Goal: Task Accomplishment & Management: Use online tool/utility

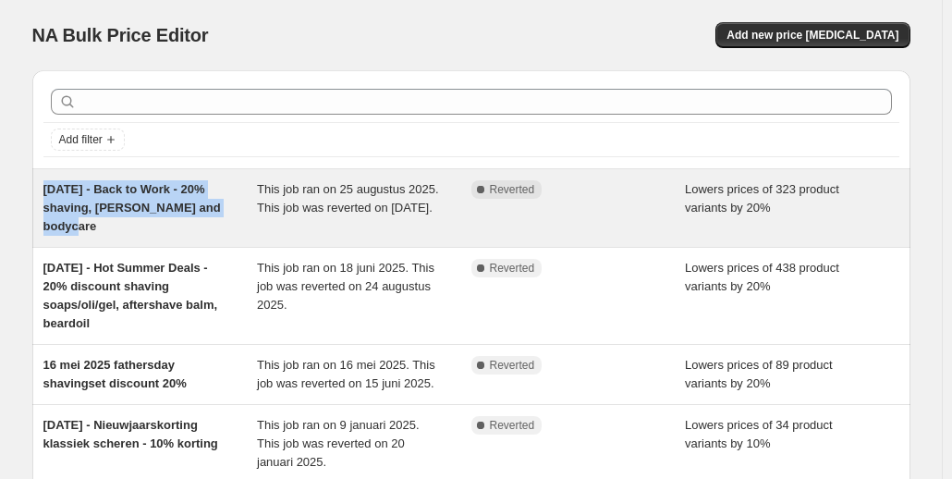
drag, startPoint x: 90, startPoint y: 222, endPoint x: 46, endPoint y: 189, distance: 54.7
click at [46, 189] on div "[DATE] - Back to Work - 20% shaving, [PERSON_NAME] and bodycare This job ran on…" at bounding box center [471, 208] width 878 height 78
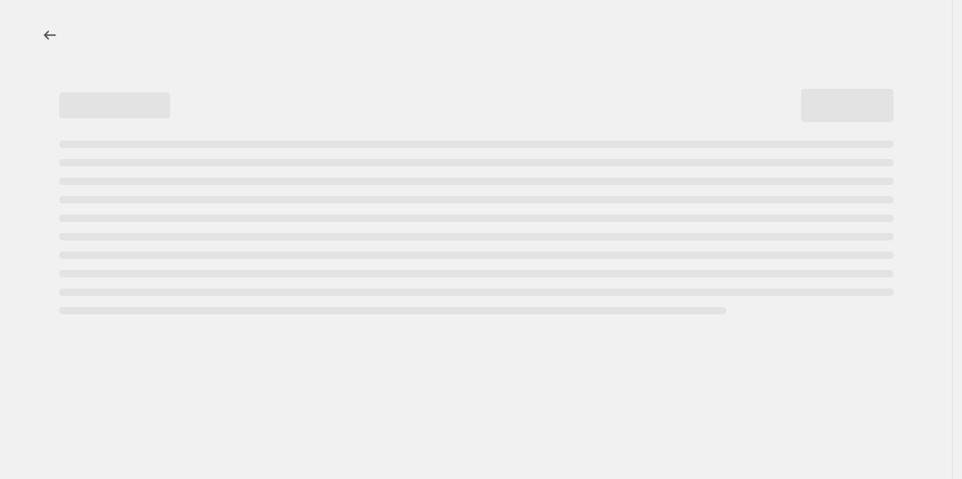
select select "percentage"
select select "collection"
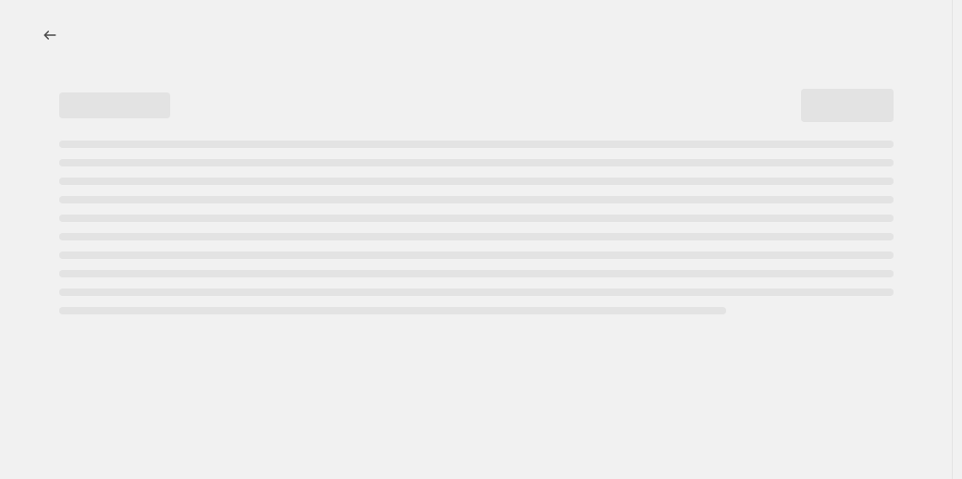
select select "collection"
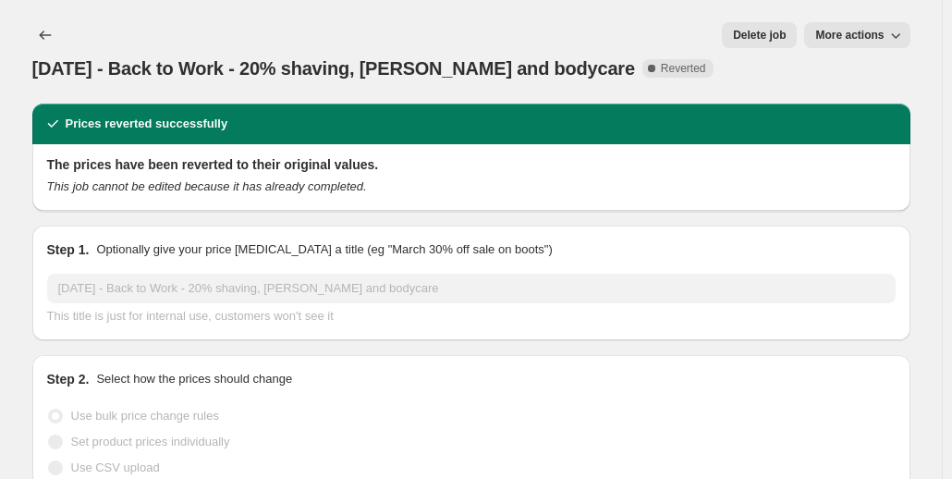
click at [291, 58] on span "[DATE] - Back to Work - 20% shaving, [PERSON_NAME] and bodycare" at bounding box center [333, 68] width 603 height 20
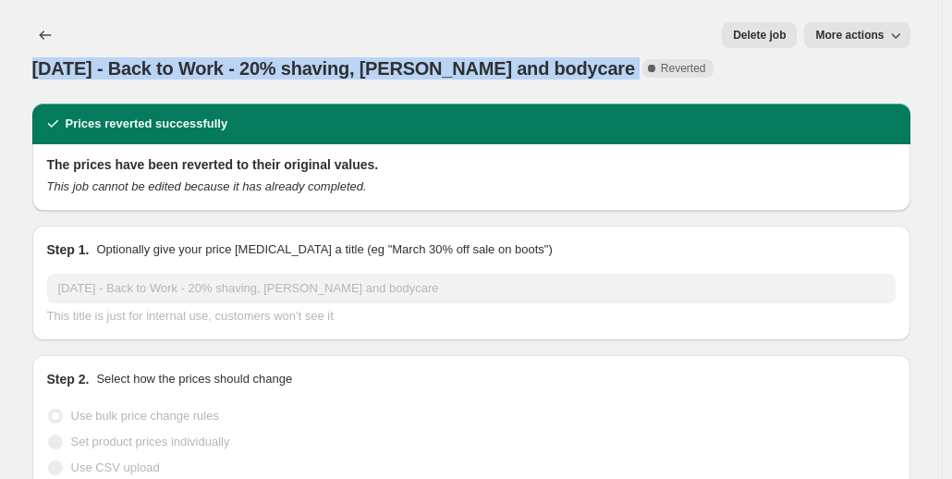
click at [291, 58] on span "[DATE] - Back to Work - 20% shaving, [PERSON_NAME] and bodycare" at bounding box center [333, 68] width 603 height 20
copy span "[DATE] - Back to Work - 20% shaving, [PERSON_NAME] and bodycare"
click at [46, 36] on icon "Price change jobs" at bounding box center [45, 35] width 18 height 18
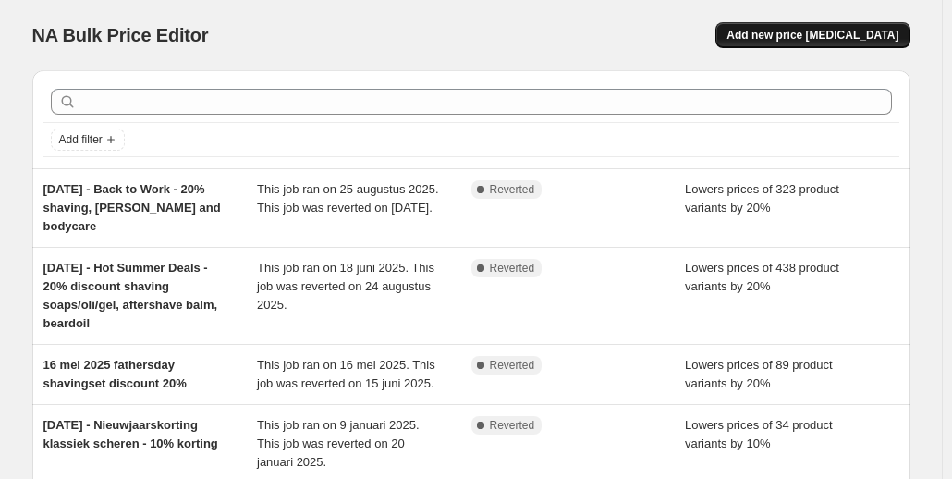
click at [792, 34] on span "Add new price [MEDICAL_DATA]" at bounding box center [813, 35] width 172 height 15
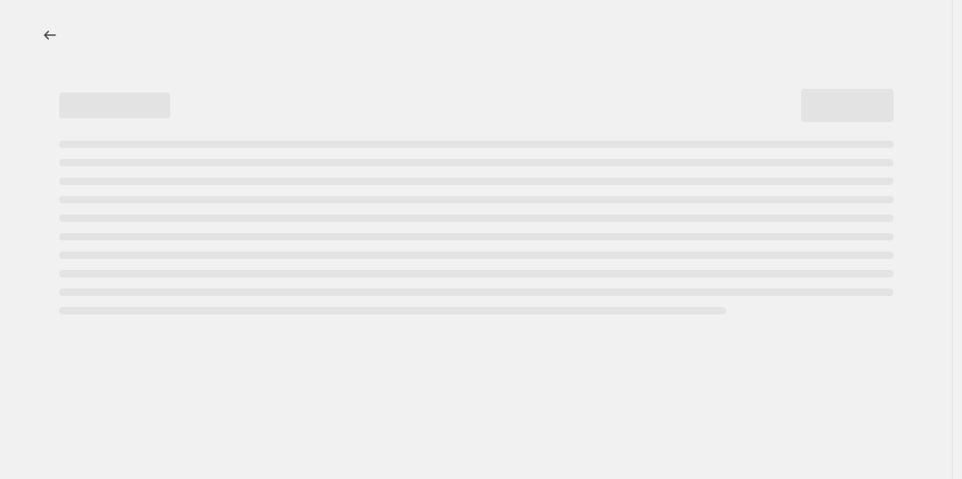
select select "percentage"
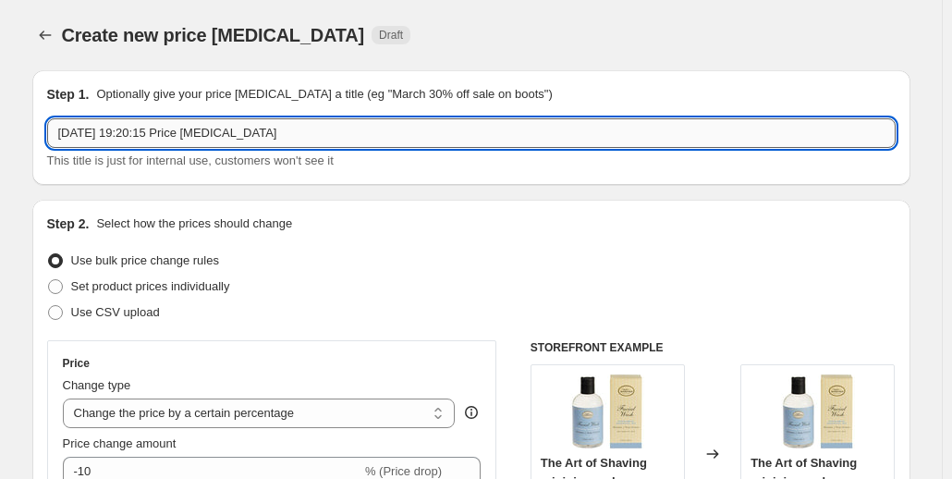
drag, startPoint x: 280, startPoint y: 133, endPoint x: 159, endPoint y: 137, distance: 121.2
click at [159, 137] on input "[DATE] 19:20:15 Price [MEDICAL_DATA]" at bounding box center [471, 133] width 849 height 30
click at [259, 129] on input "[DATE] 19:20:15 Price [MEDICAL_DATA]" at bounding box center [471, 133] width 849 height 30
drag, startPoint x: 280, startPoint y: 133, endPoint x: 43, endPoint y: 129, distance: 237.7
click at [43, 129] on div "Step 1. Optionally give your price [MEDICAL_DATA] a title (eg "March 30% off sa…" at bounding box center [471, 127] width 878 height 115
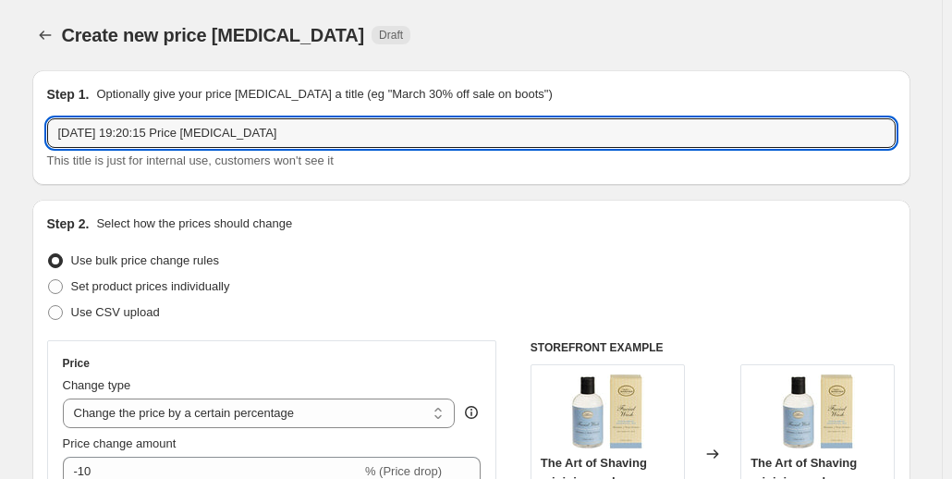
paste input "[DATE] - Back to Work - 20% shaving, [PERSON_NAME] and bodycare"
click at [68, 134] on input "[DATE] - Back to Work - 20% shaving, [PERSON_NAME] and bodycare" at bounding box center [471, 133] width 849 height 30
click at [150, 135] on input "[DATE] - Back to Work - 20% shaving, [PERSON_NAME] and bodycare" at bounding box center [471, 133] width 849 height 30
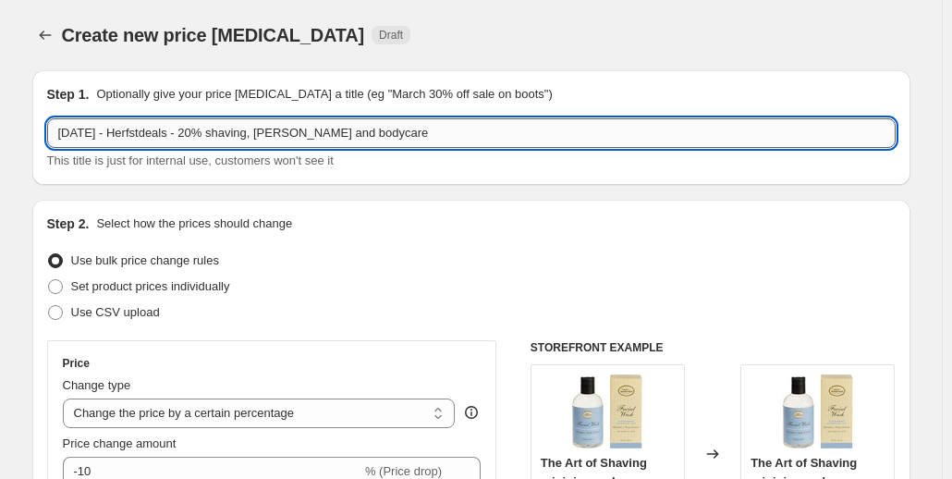
click at [259, 135] on input "[DATE] - Herfstdeals - 20% shaving, [PERSON_NAME] and bodycare" at bounding box center [471, 133] width 849 height 30
click at [259, 134] on input "[DATE] - Herfstdeals - 20% shaving, [PERSON_NAME] and bodycare" at bounding box center [471, 133] width 849 height 30
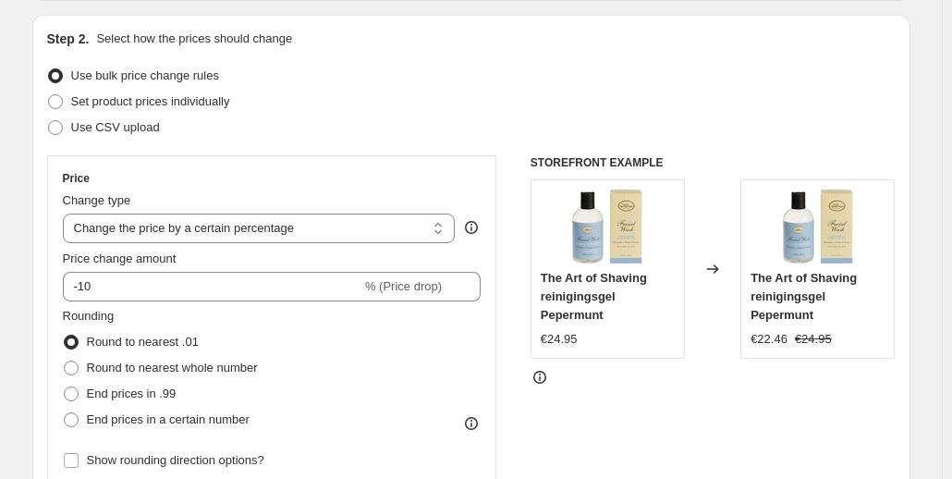
scroll to position [277, 0]
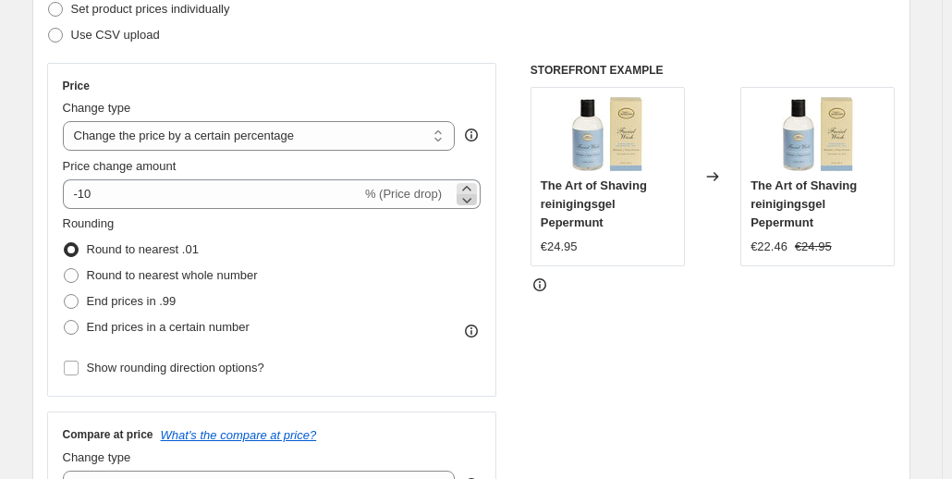
type input "[DATE] - Herfstdeals - 20% discount beardcare"
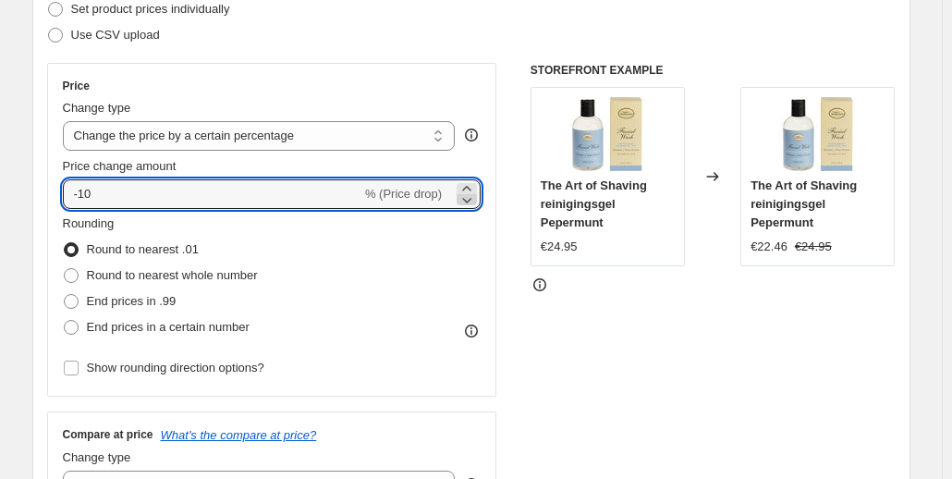
click at [472, 202] on icon at bounding box center [467, 201] width 9 height 6
click at [471, 197] on icon at bounding box center [467, 199] width 18 height 18
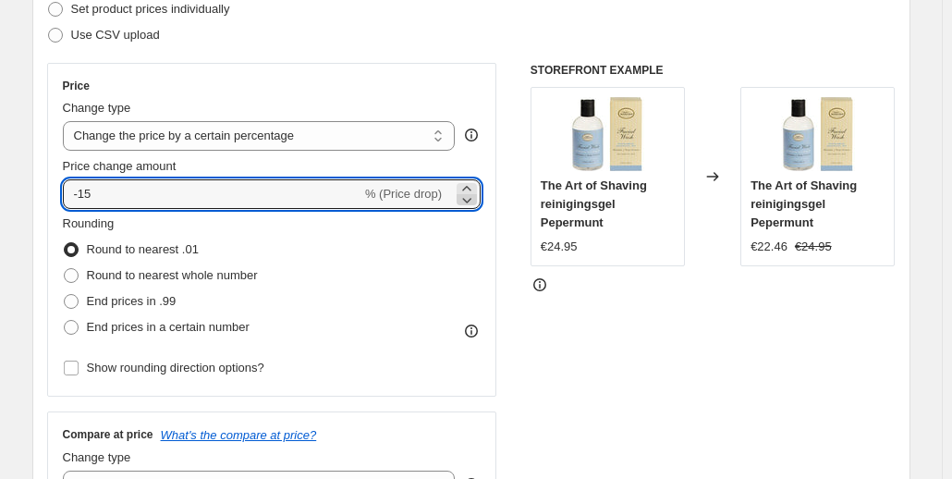
click at [471, 197] on icon at bounding box center [467, 199] width 18 height 18
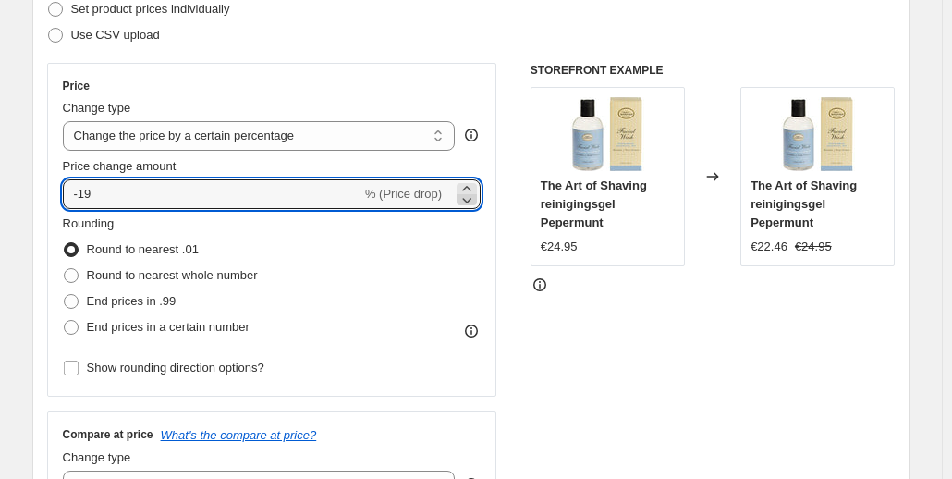
type input "-20"
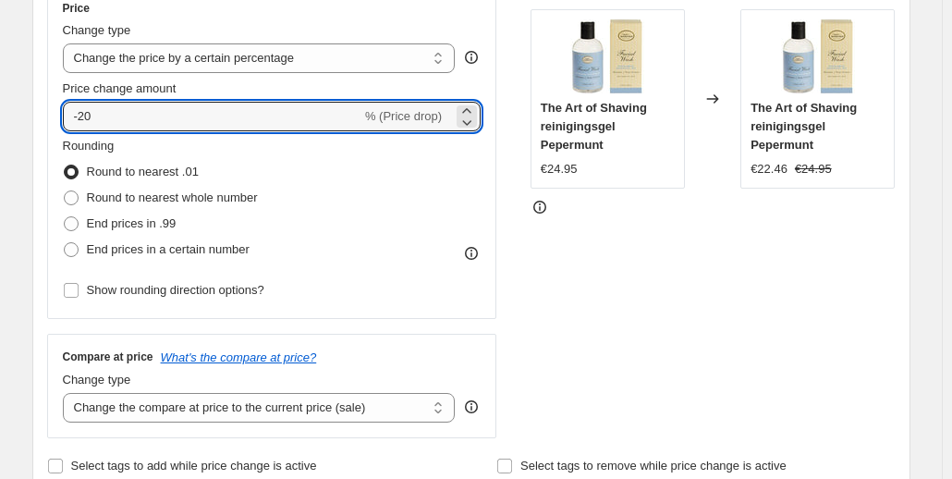
scroll to position [462, 0]
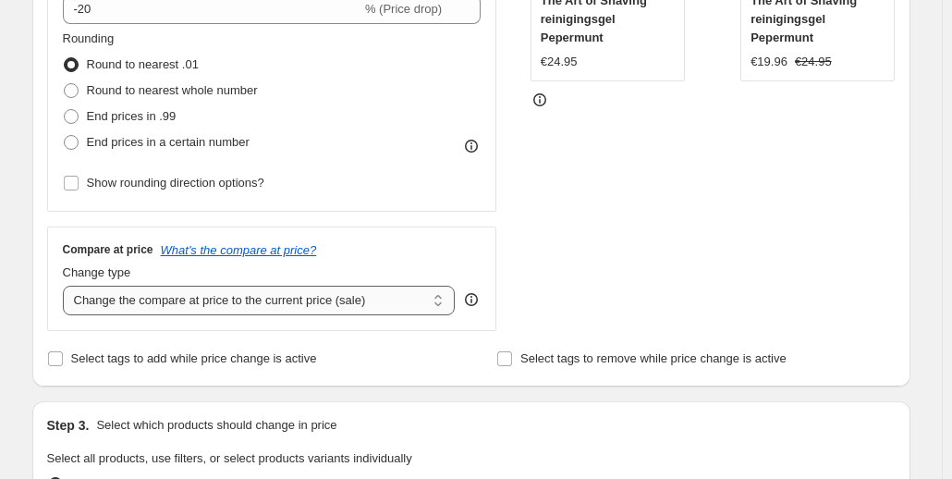
click at [429, 304] on select "Change the compare at price to the current price (sale) Change the compare at p…" at bounding box center [259, 301] width 393 height 30
click at [67, 287] on select "Change the compare at price to the current price (sale) Change the compare at p…" at bounding box center [259, 301] width 393 height 30
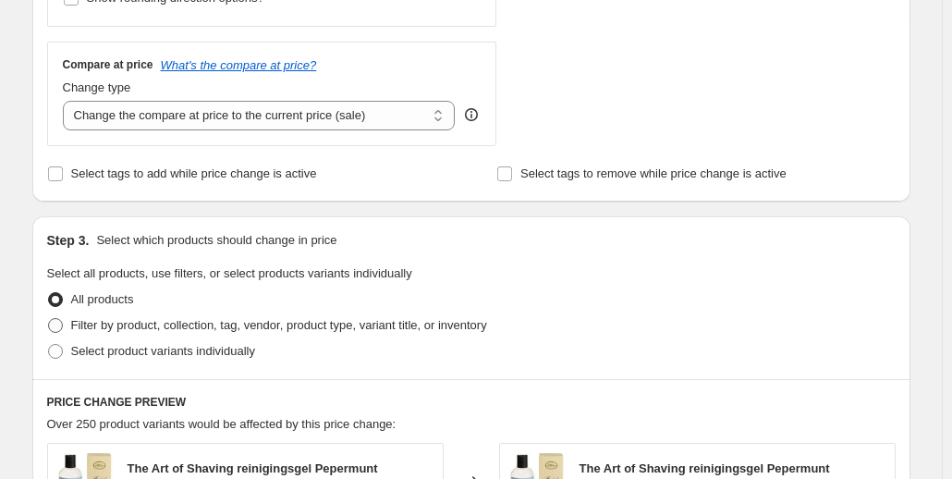
click at [59, 329] on span at bounding box center [55, 325] width 15 height 15
click at [49, 319] on input "Filter by product, collection, tag, vendor, product type, variant title, or inv…" at bounding box center [48, 318] width 1 height 1
radio input "true"
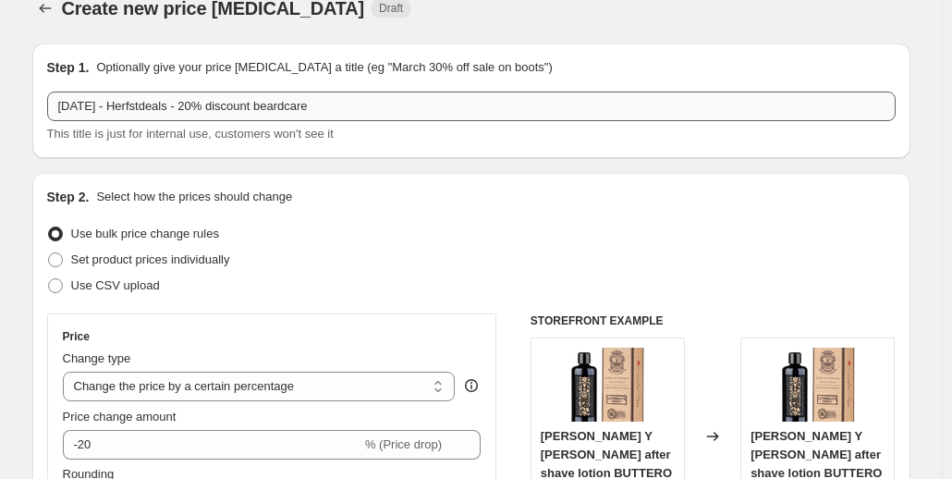
scroll to position [0, 0]
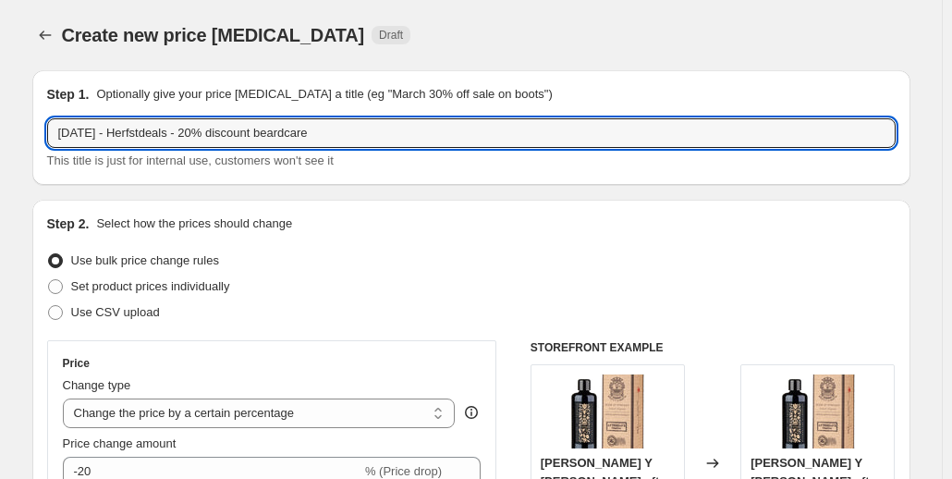
drag, startPoint x: 356, startPoint y: 132, endPoint x: 35, endPoint y: 134, distance: 320.8
click at [50, 32] on icon "Price change jobs" at bounding box center [45, 35] width 18 height 18
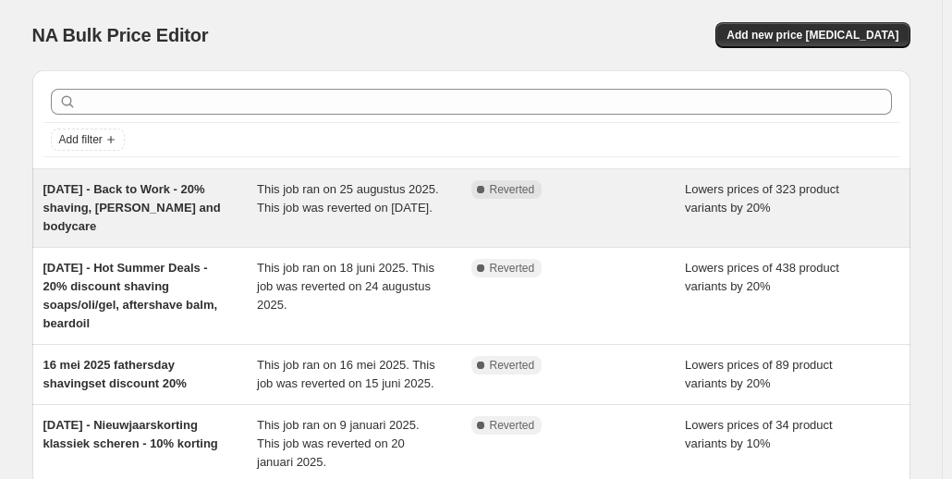
click at [166, 192] on span "[DATE] - Back to Work - 20% shaving, [PERSON_NAME] and bodycare" at bounding box center [132, 207] width 178 height 51
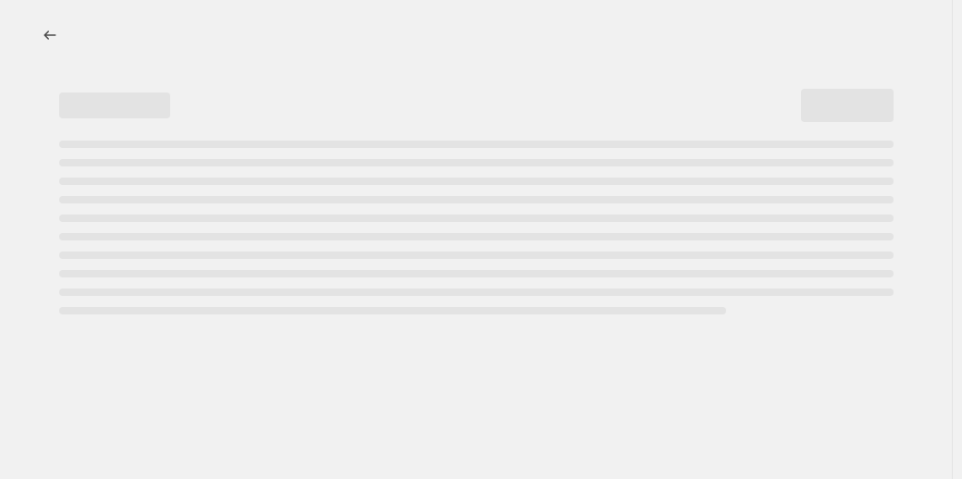
select select "percentage"
select select "collection"
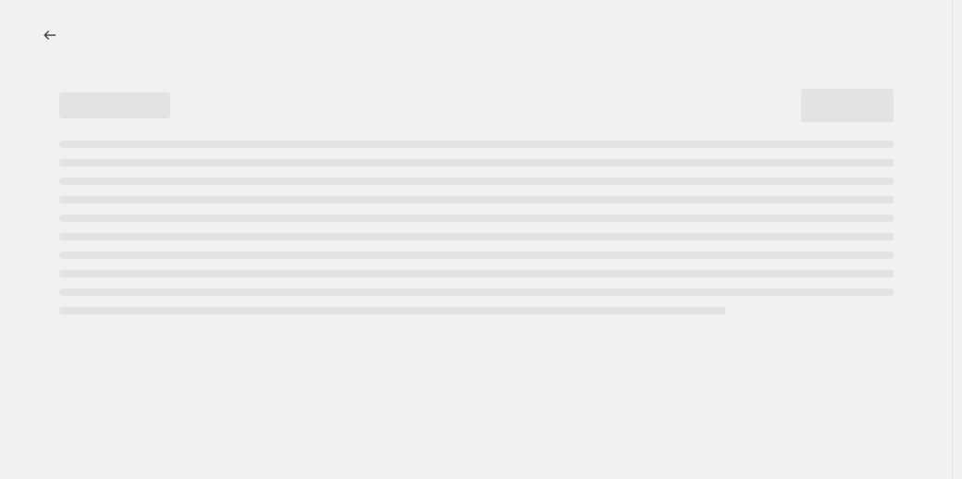
select select "collection"
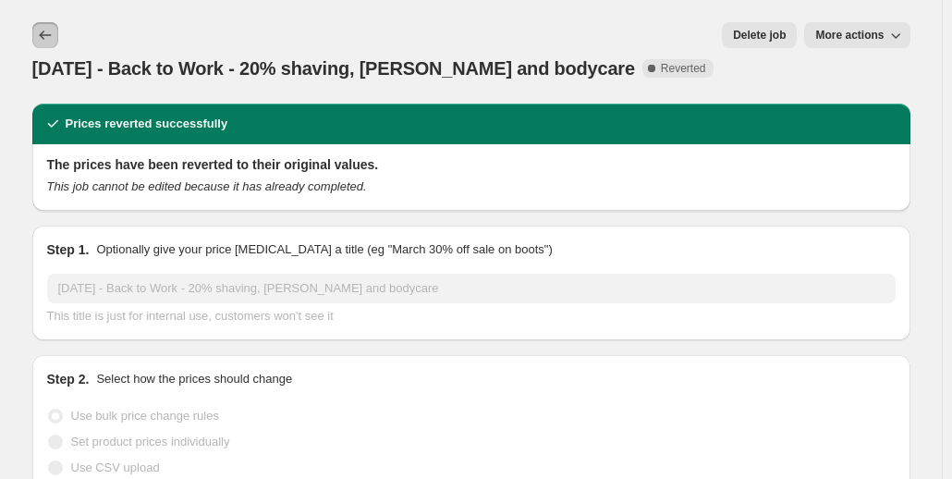
click at [50, 38] on icon "Price change jobs" at bounding box center [45, 35] width 18 height 18
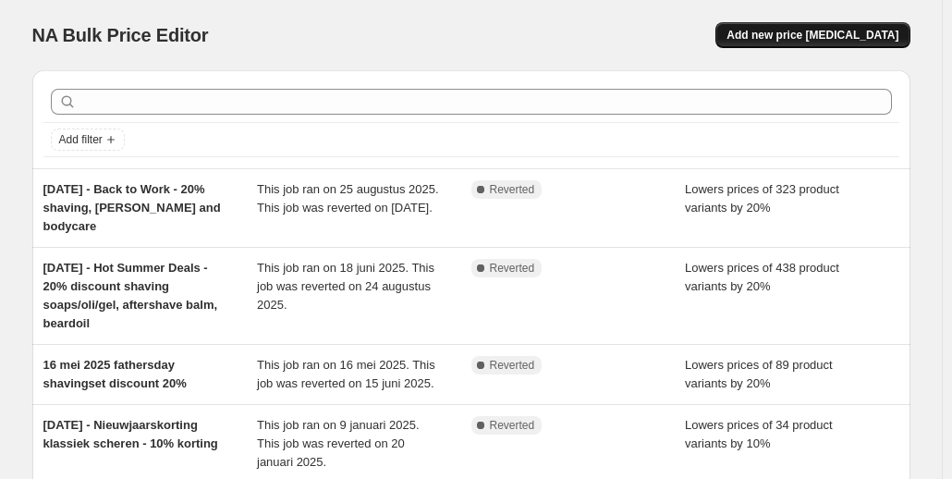
click at [806, 36] on span "Add new price [MEDICAL_DATA]" at bounding box center [813, 35] width 172 height 15
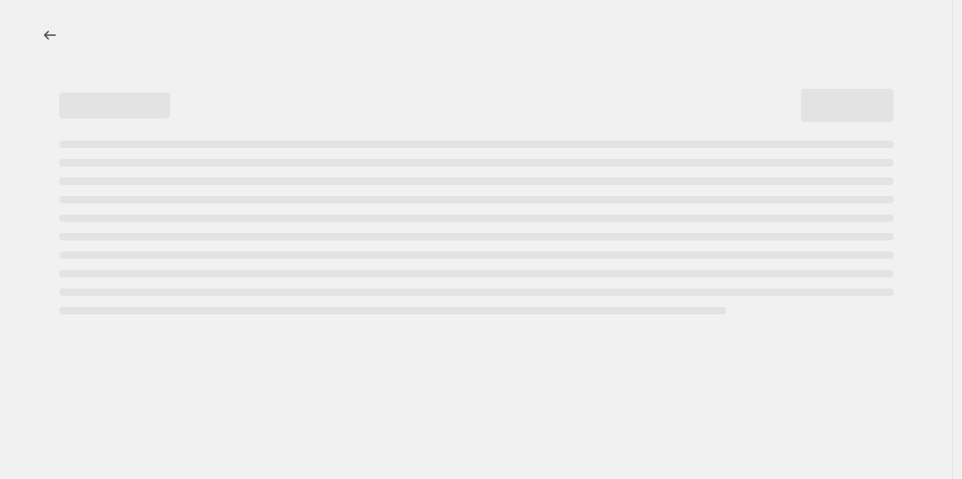
select select "percentage"
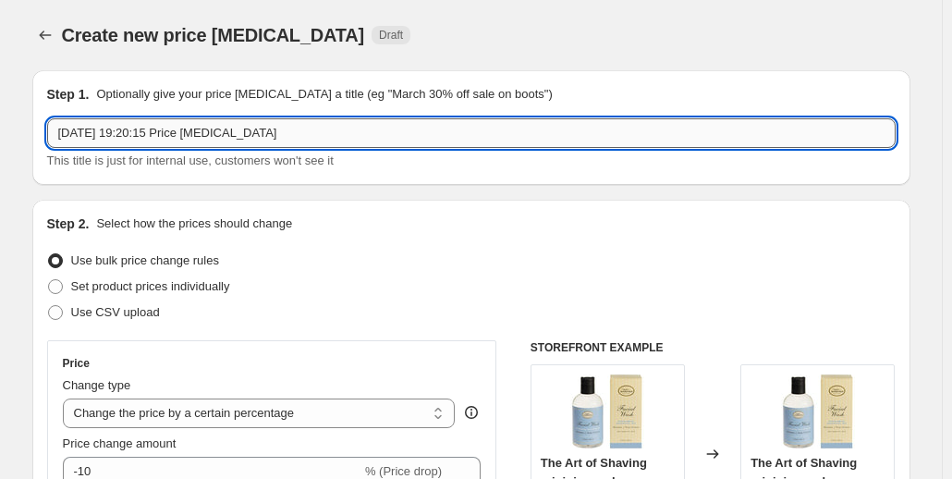
click at [178, 134] on input "[DATE] 19:20:15 Price [MEDICAL_DATA]" at bounding box center [471, 133] width 849 height 30
drag, startPoint x: 298, startPoint y: 133, endPoint x: 14, endPoint y: 127, distance: 283.9
paste input "t 2025 - Herfstdeals - 20% discount beardcare"
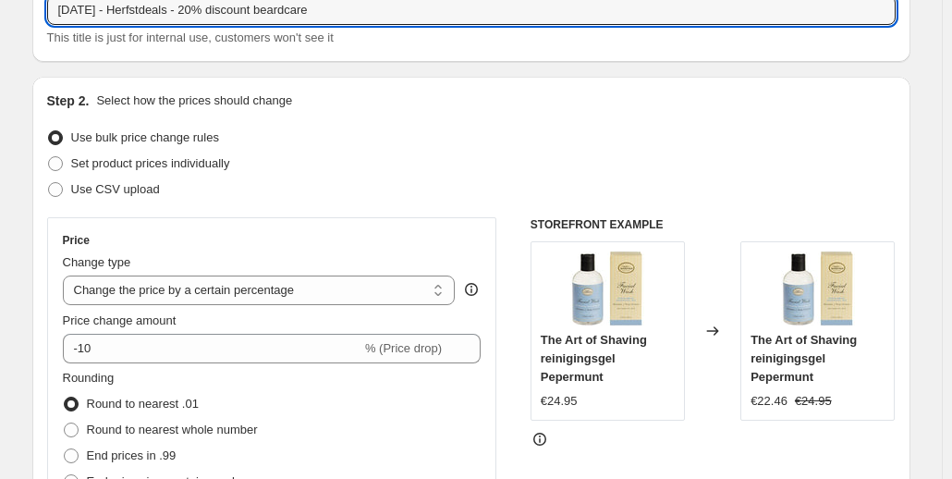
scroll to position [185, 0]
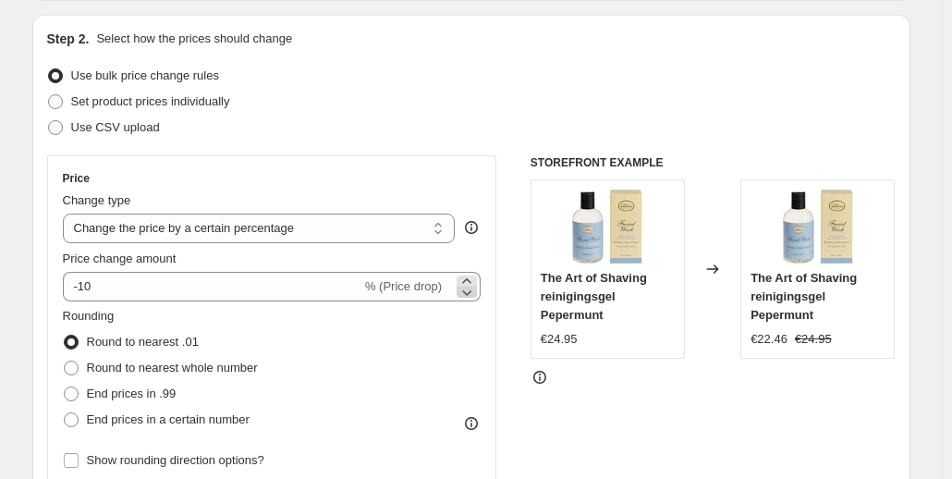
type input "[DATE] - Herfstdeals - 20% discount beardcare"
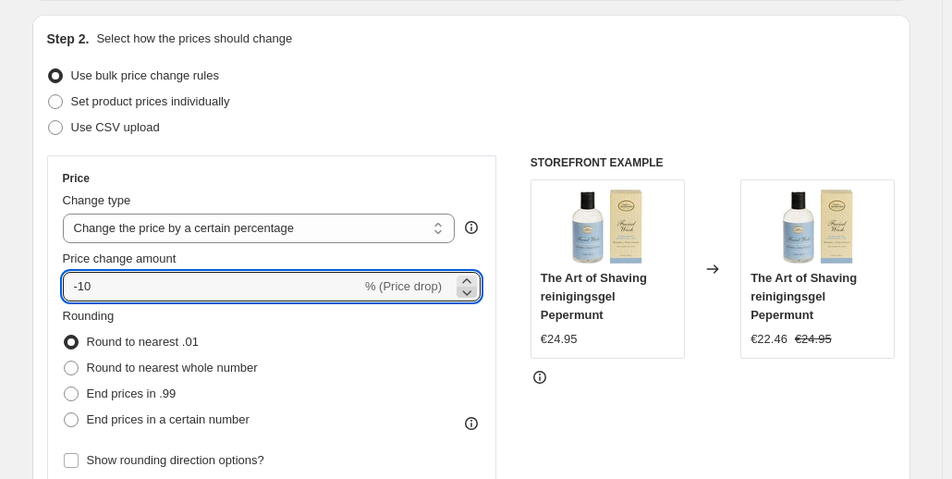
click at [472, 293] on icon at bounding box center [467, 292] width 18 height 18
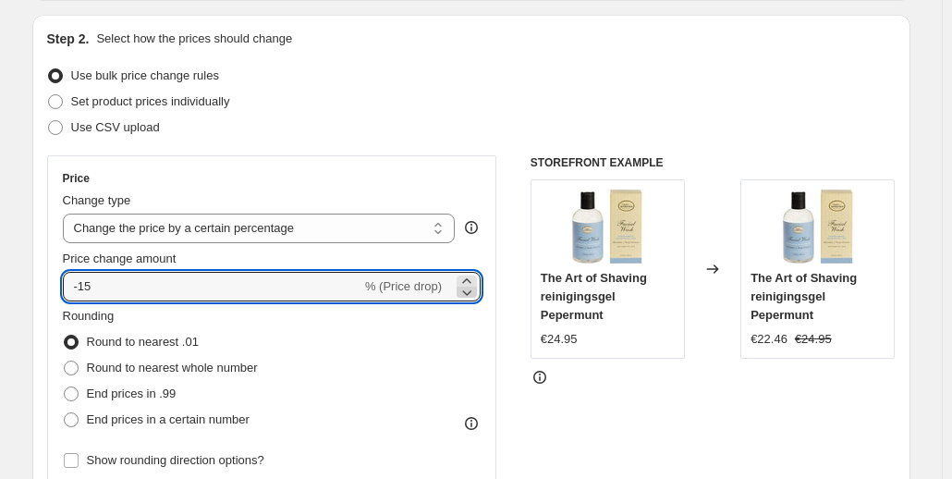
click at [472, 293] on icon at bounding box center [467, 292] width 18 height 18
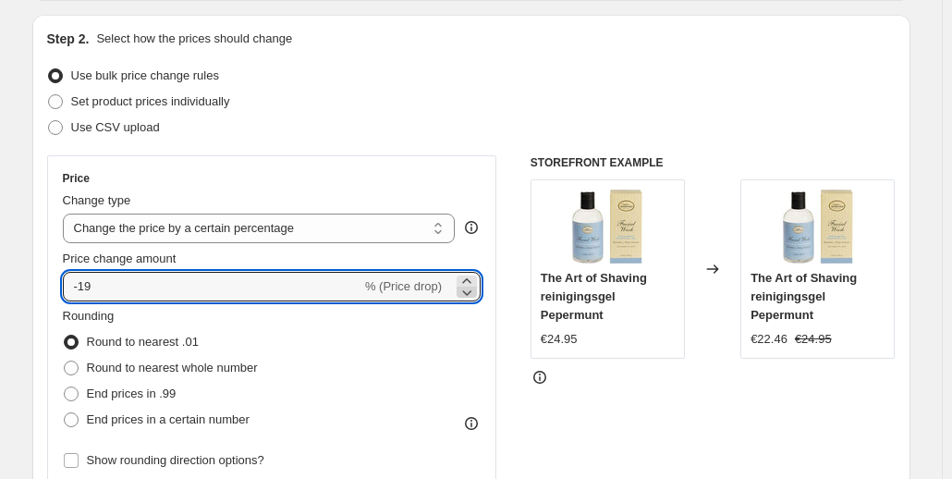
type input "-20"
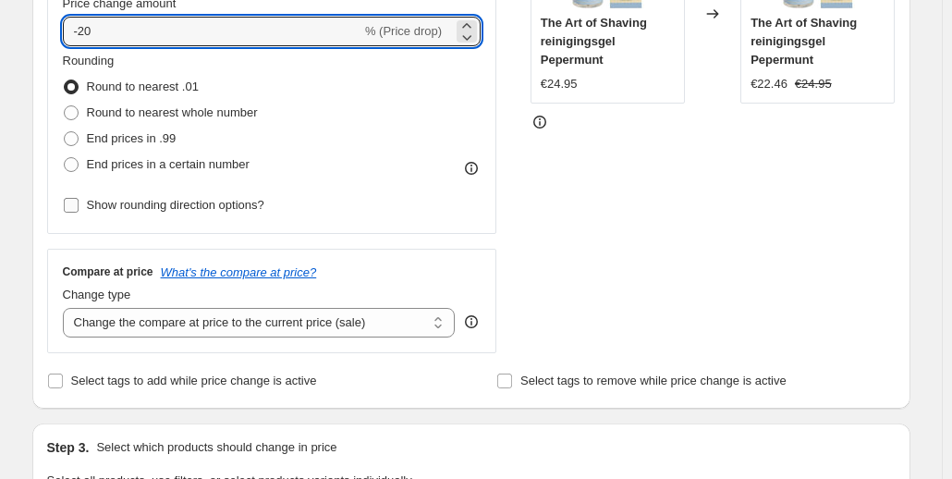
scroll to position [462, 0]
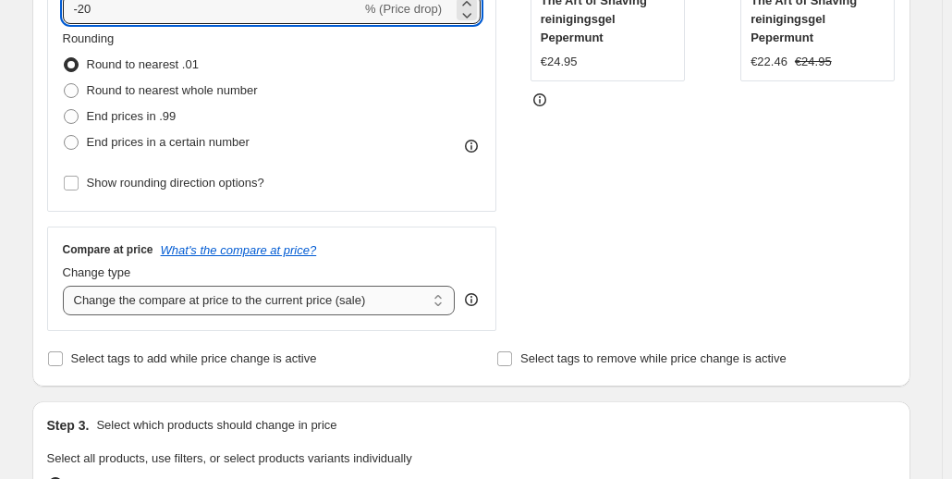
click at [300, 305] on select "Change the compare at price to the current price (sale) Change the compare at p…" at bounding box center [259, 301] width 393 height 30
click at [67, 287] on select "Change the compare at price to the current price (sale) Change the compare at p…" at bounding box center [259, 301] width 393 height 30
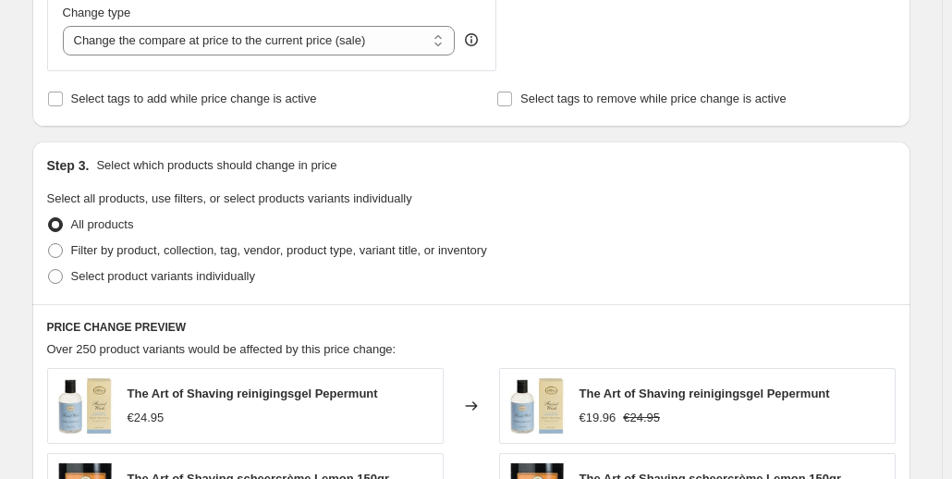
scroll to position [740, 0]
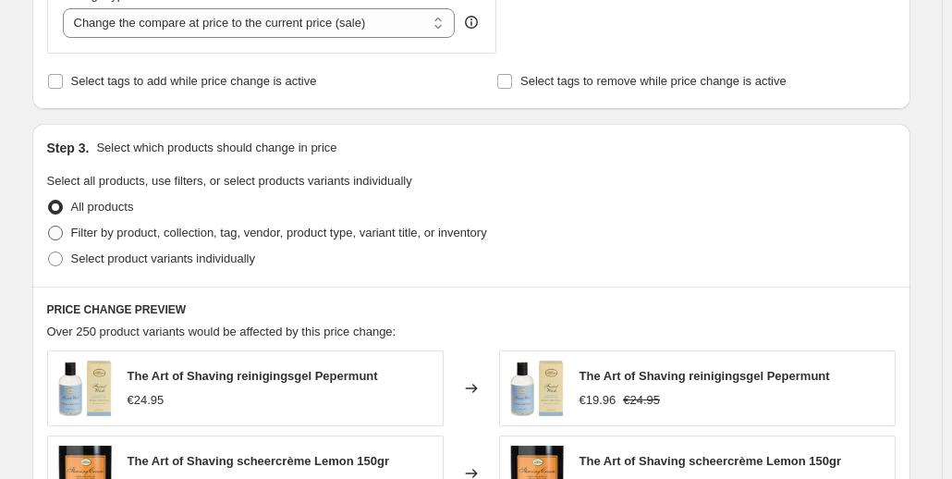
click at [165, 231] on span "Filter by product, collection, tag, vendor, product type, variant title, or inv…" at bounding box center [279, 233] width 416 height 14
click at [49, 227] on input "Filter by product, collection, tag, vendor, product type, variant title, or inv…" at bounding box center [48, 226] width 1 height 1
radio input "true"
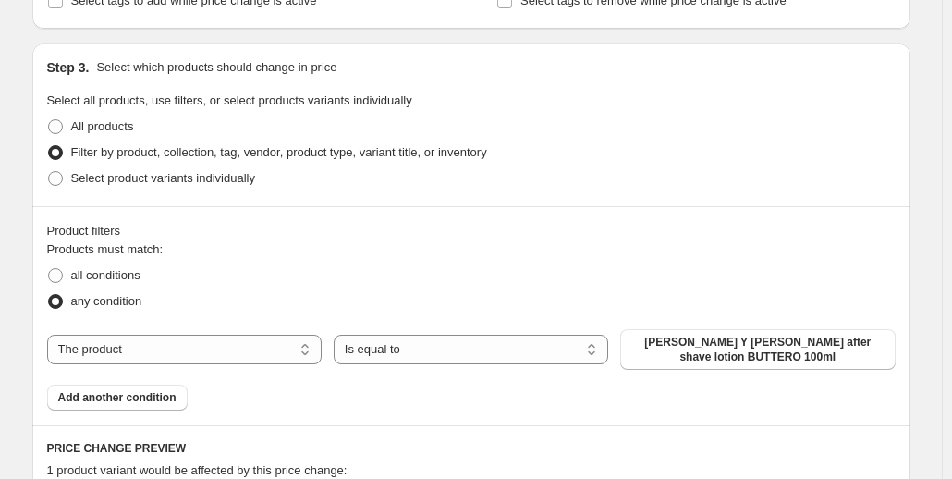
scroll to position [925, 0]
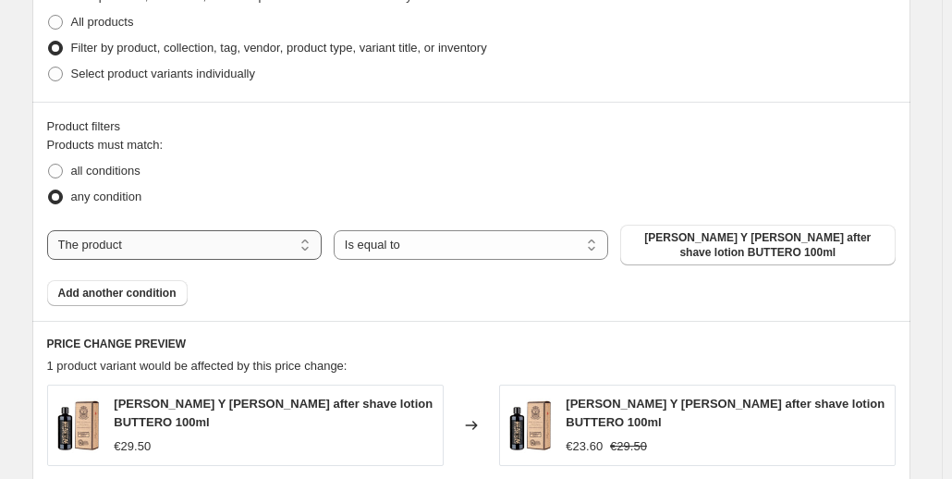
click at [243, 247] on select "The product The product's collection The product's tag The product's vendor The…" at bounding box center [184, 245] width 275 height 30
select select "collection"
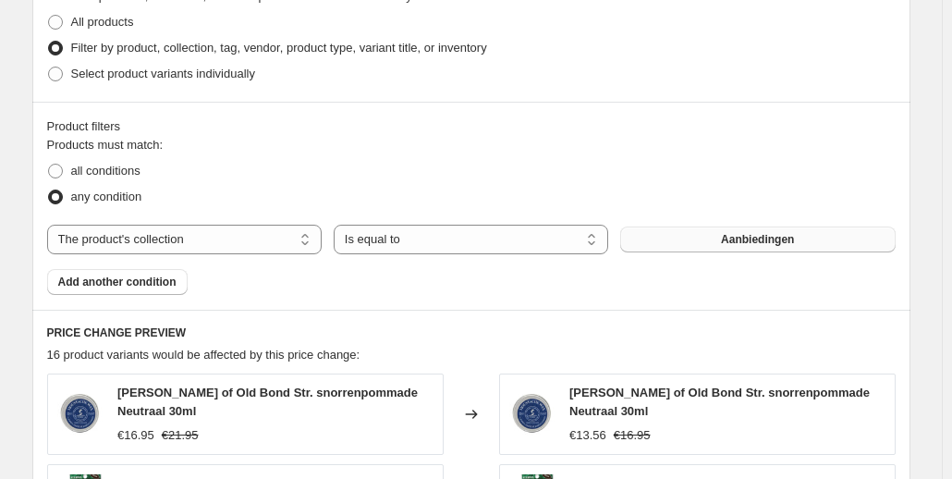
click at [682, 245] on button "Aanbiedingen" at bounding box center [757, 240] width 275 height 26
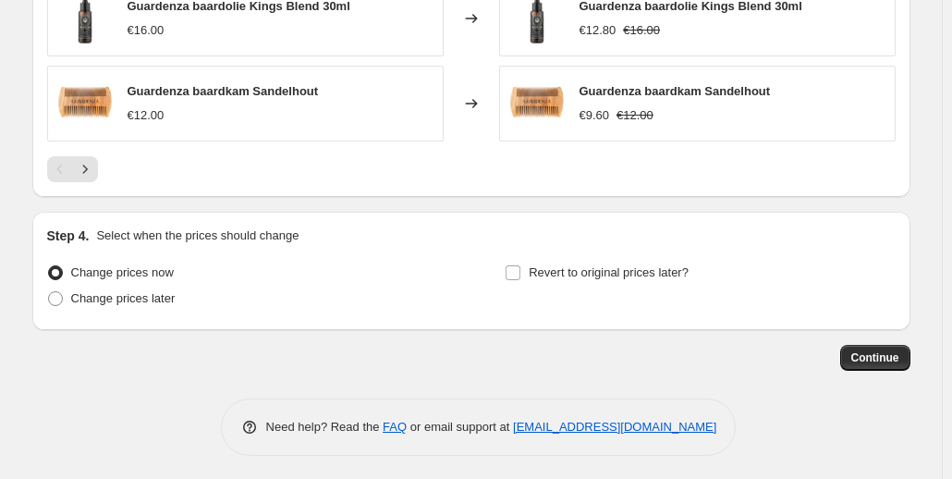
scroll to position [1492, 0]
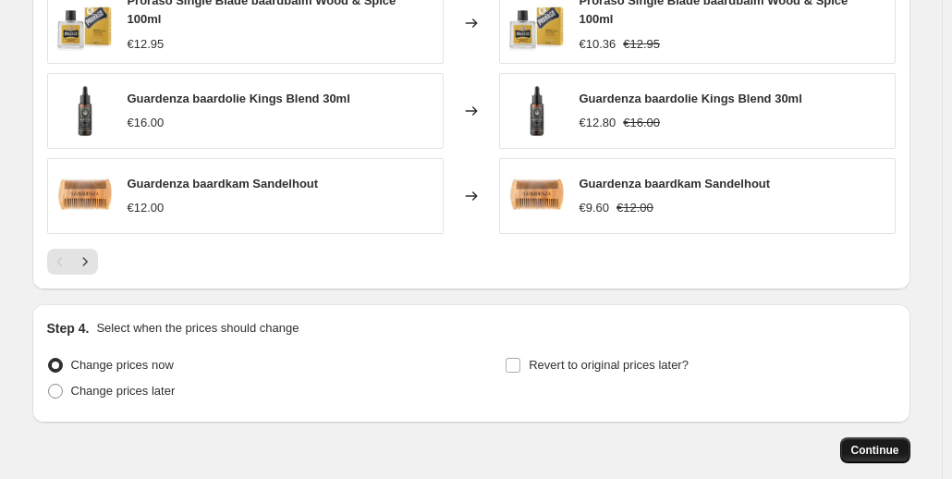
click at [878, 444] on span "Continue" at bounding box center [876, 450] width 48 height 15
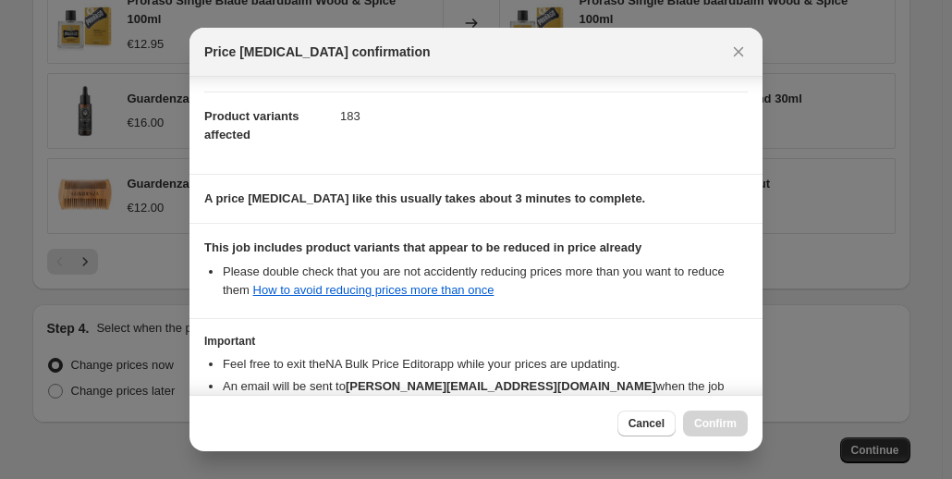
scroll to position [300, 0]
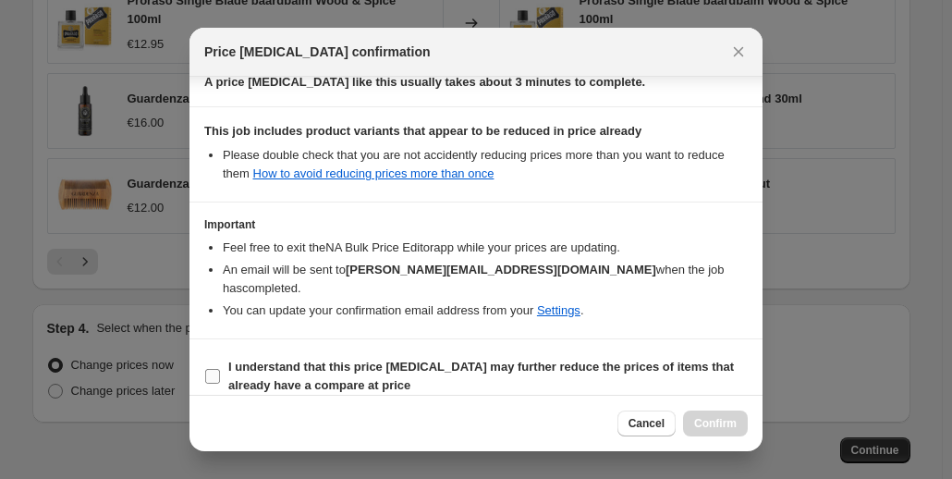
drag, startPoint x: 304, startPoint y: 353, endPoint x: 366, endPoint y: 371, distance: 64.4
click at [304, 360] on b "I understand that this price [MEDICAL_DATA] may further reduce the prices of it…" at bounding box center [481, 376] width 506 height 32
click at [220, 369] on input "I understand that this price [MEDICAL_DATA] may further reduce the prices of it…" at bounding box center [212, 376] width 15 height 15
checkbox input "true"
click at [725, 428] on span "Confirm" at bounding box center [715, 423] width 43 height 15
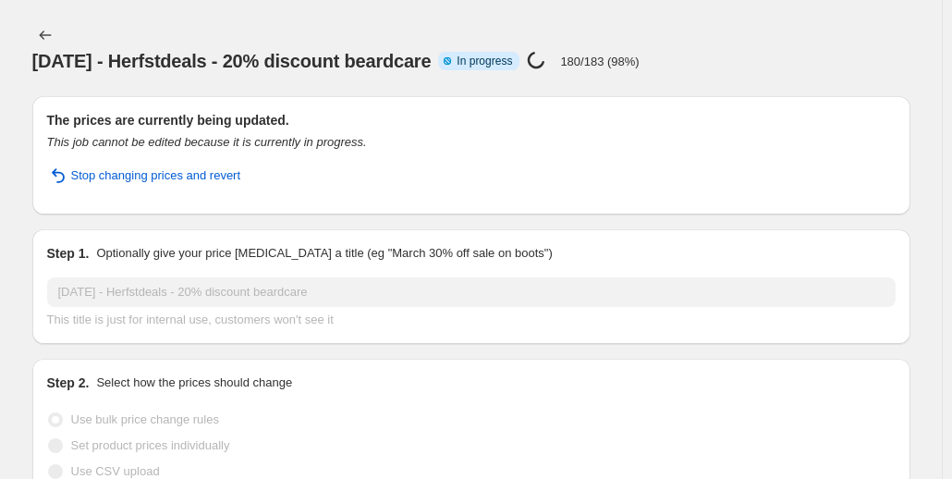
select select "percentage"
select select "collection"
